Goal: Task Accomplishment & Management: Use online tool/utility

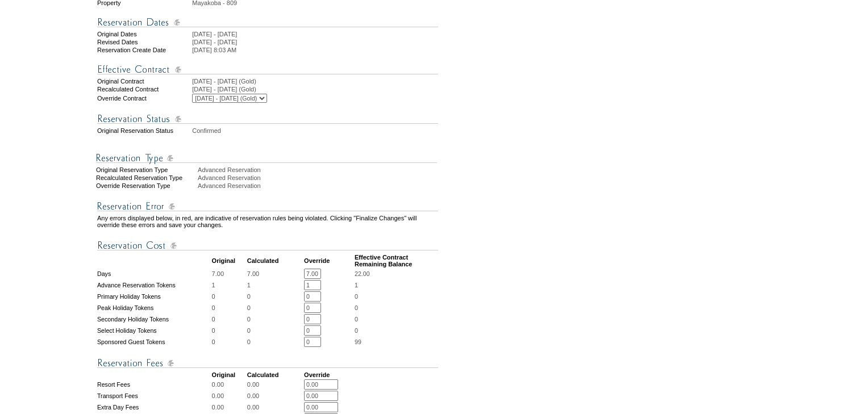
scroll to position [182, 0]
drag, startPoint x: 314, startPoint y: 285, endPoint x: 293, endPoint y: 285, distance: 20.5
click at [293, 278] on tr "Days 7.00 7.00 7.00 * * 22.00" at bounding box center [267, 273] width 341 height 10
type input "10.00"
drag, startPoint x: 314, startPoint y: 296, endPoint x: 298, endPoint y: 297, distance: 16.0
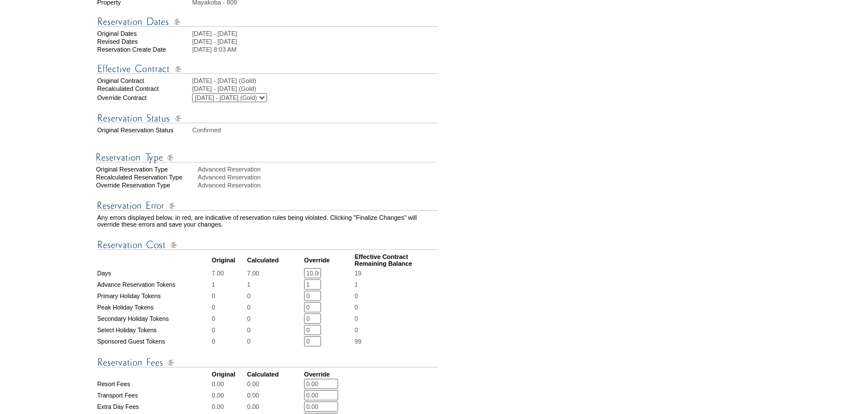
click at [298, 290] on tr "Advance Reservation Tokens 1 1 1 * * 1" at bounding box center [267, 285] width 341 height 10
type input "2"
click at [490, 308] on form "Follow Us ::" at bounding box center [431, 251] width 862 height 861
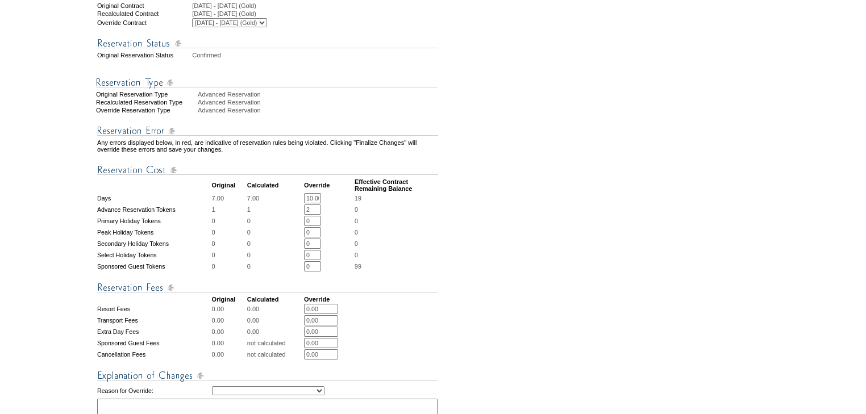
scroll to position [409, 0]
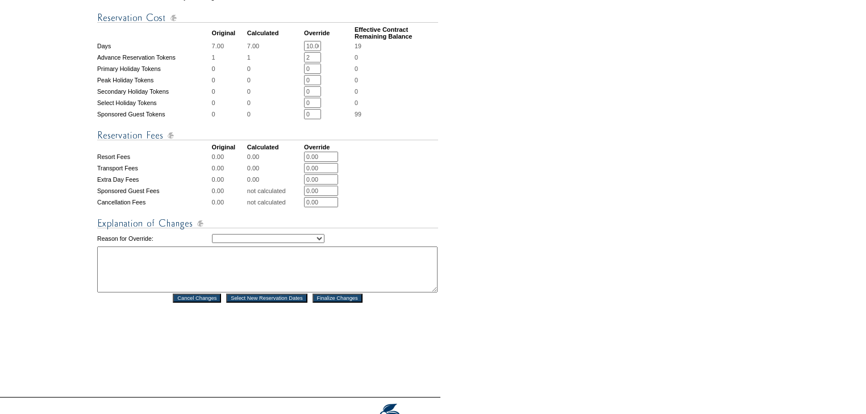
click at [280, 243] on select "Creating Continuous Stay Days Rebooked After Cancellation Editing Occupant Expe…" at bounding box center [268, 238] width 113 height 9
select select "1042"
click at [212, 243] on select "Creating Continuous Stay Days Rebooked After Cancellation Editing Occupant Expe…" at bounding box center [268, 238] width 113 height 9
click at [276, 278] on textarea at bounding box center [267, 270] width 340 height 46
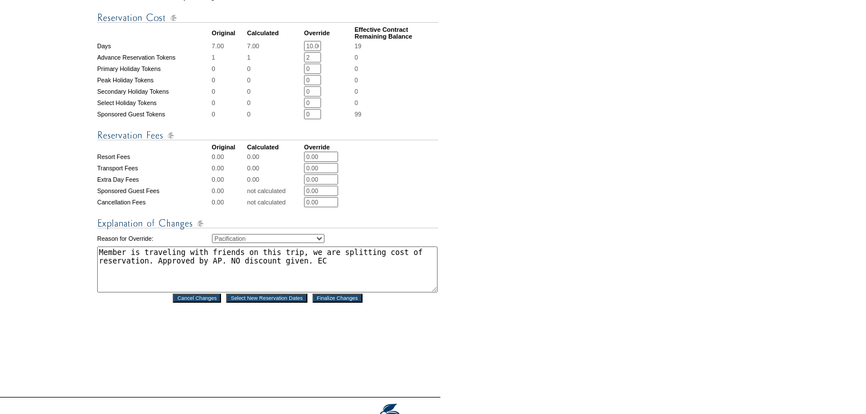
drag, startPoint x: 328, startPoint y: 282, endPoint x: 75, endPoint y: 259, distance: 254.4
click at [75, 259] on tr "1. Modify Dates 2. Modify Costs Reservation #: 1743797 Principal Member: [PERSO…" at bounding box center [220, 34] width 438 height 684
type textarea "Member is traveling with friends on this trip, we are splitting cost of reserva…"
click at [331, 303] on input "Finalize Changes" at bounding box center [338, 298] width 50 height 9
